Goal: Task Accomplishment & Management: Manage account settings

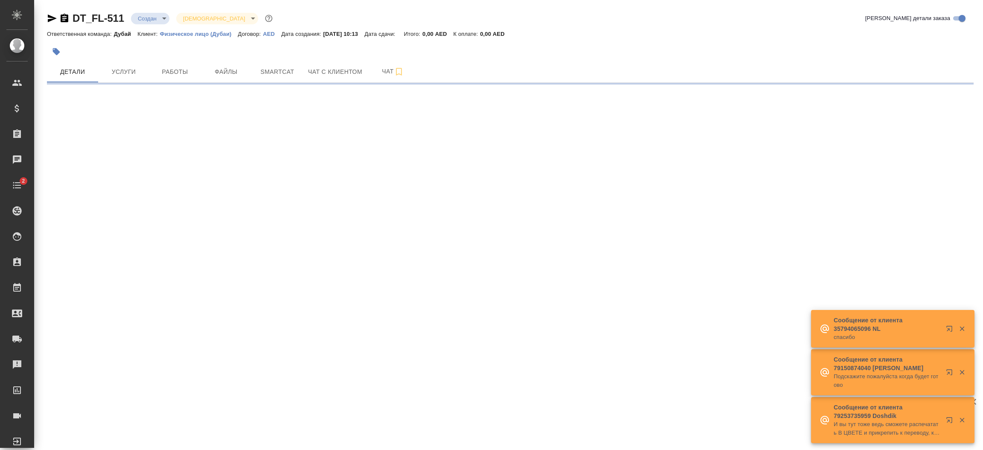
select select "RU"
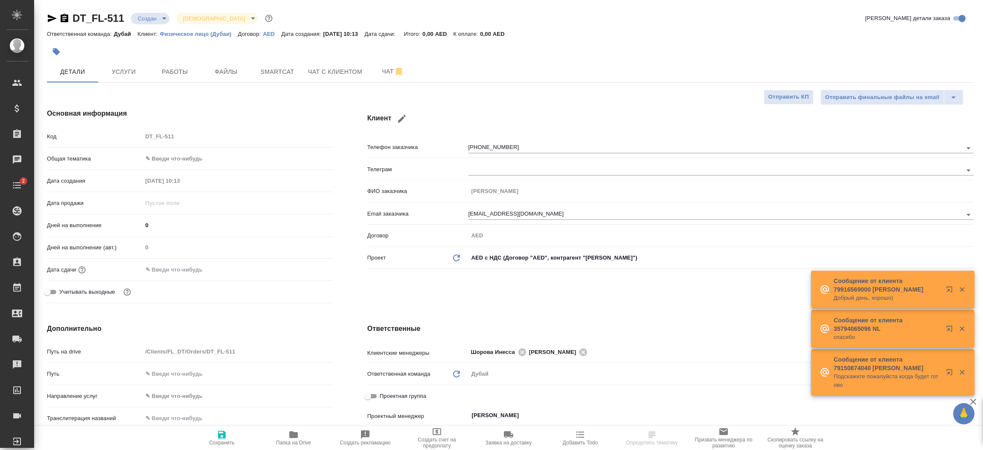
type textarea "x"
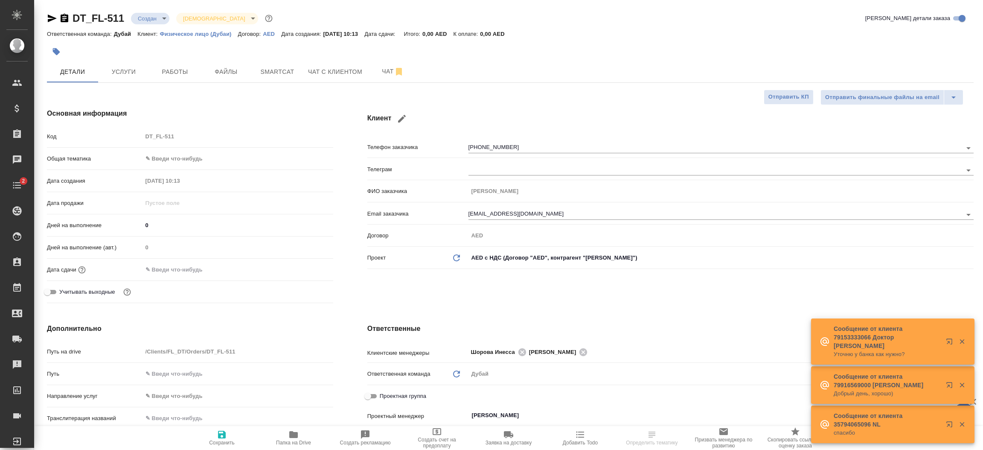
click at [477, 294] on div "Клиент Телефон заказчика [PHONE_NUMBER] Телеграм ФИО заказчика [PERSON_NAME] за…" at bounding box center [670, 207] width 640 height 232
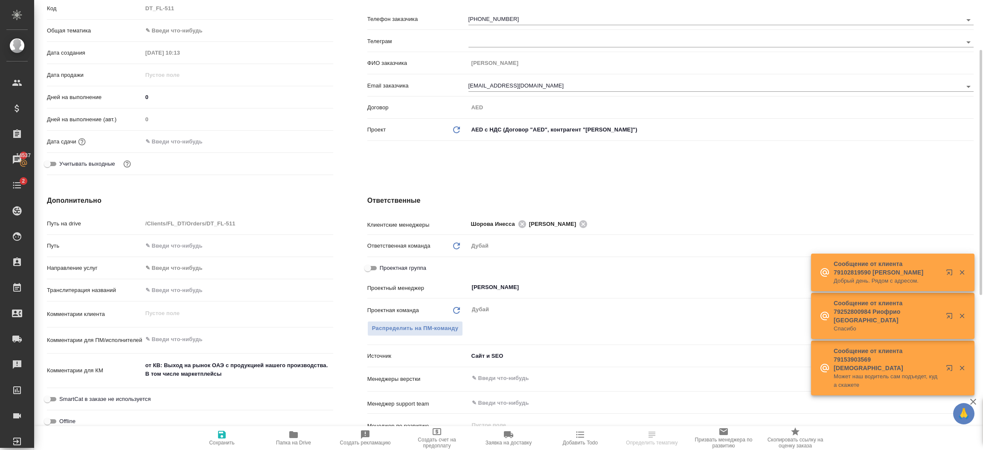
scroll to position [166, 0]
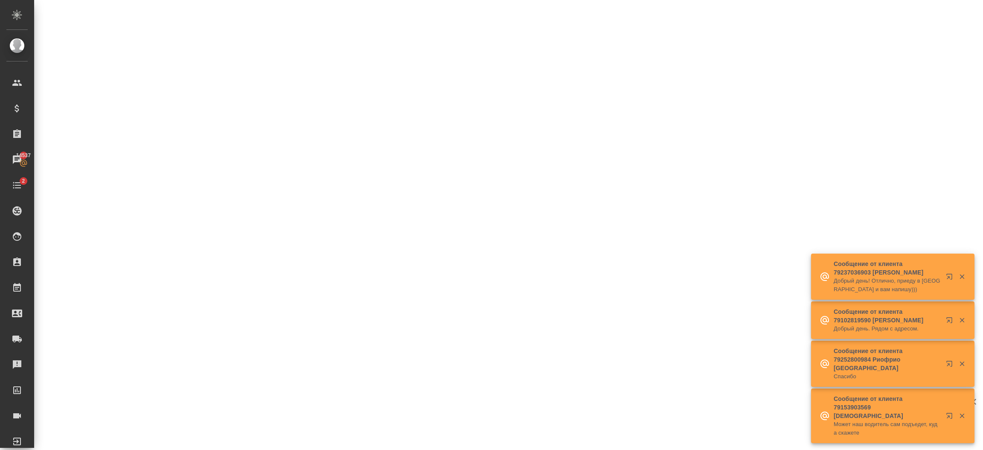
select select "RU"
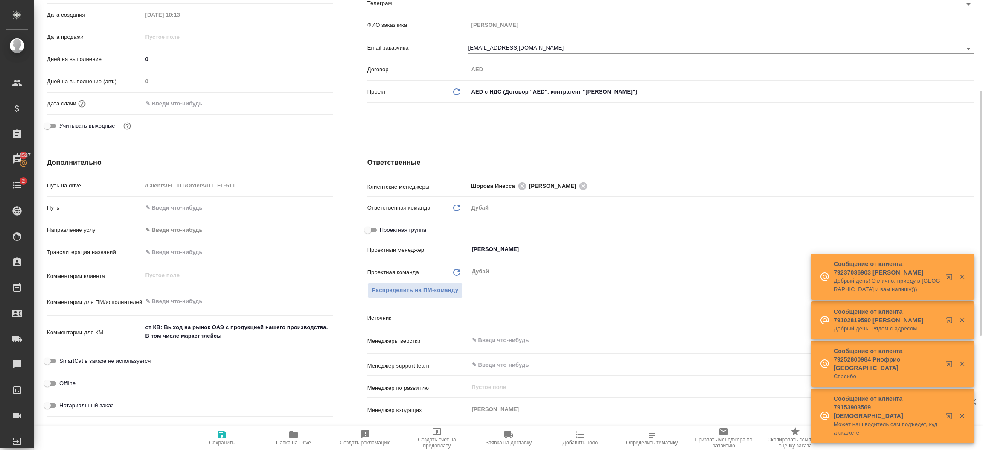
type textarea "x"
